Goal: Entertainment & Leisure: Consume media (video, audio)

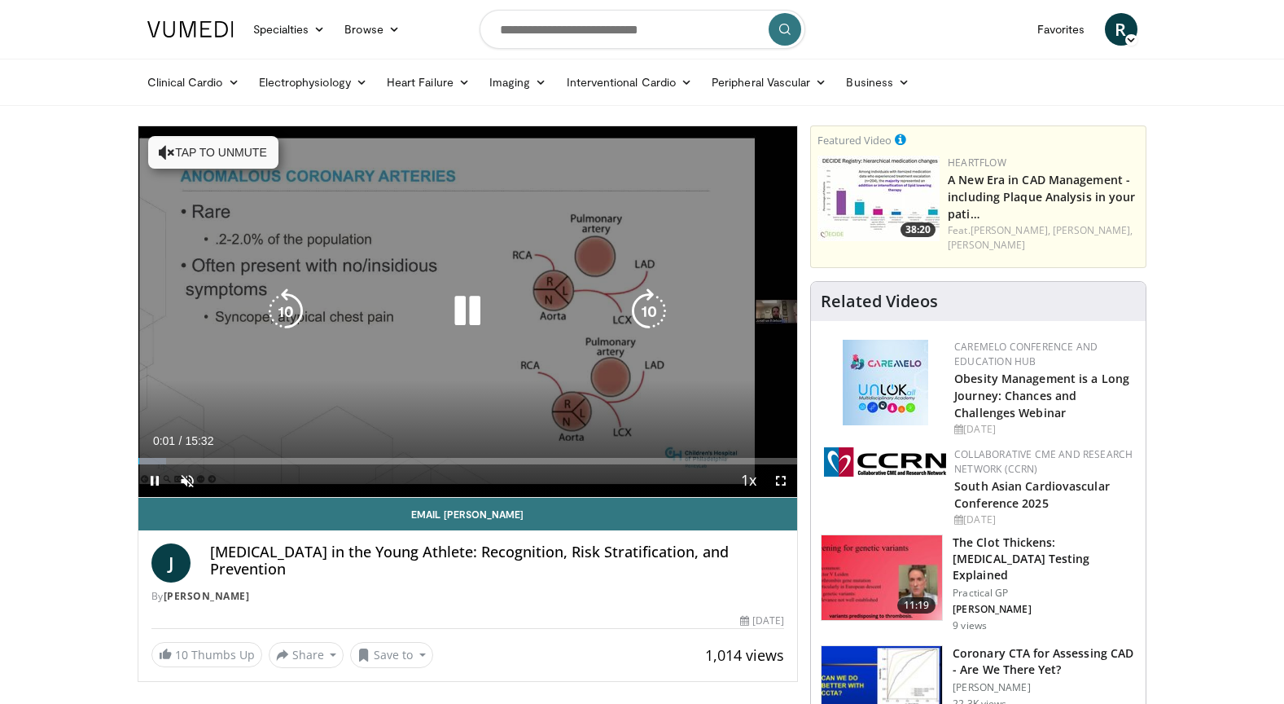
click at [234, 156] on button "Tap to unmute" at bounding box center [213, 152] width 130 height 33
